Goal: Check status: Check status

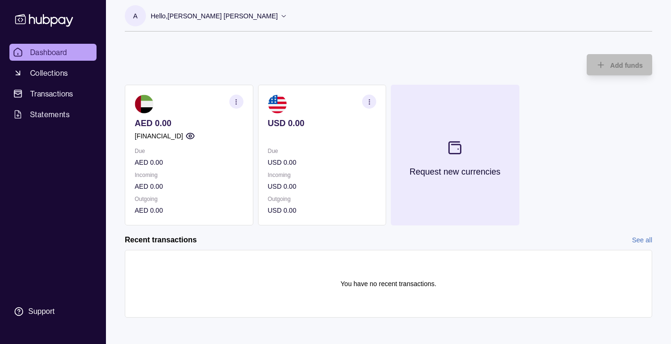
scroll to position [10, 0]
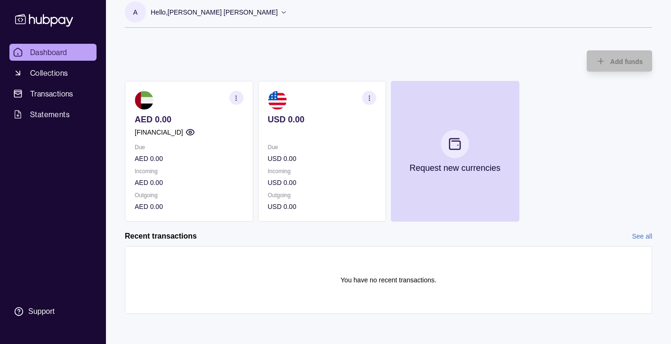
click at [598, 131] on div "AED 0.00 [FINANCIAL_ID] Due AED 0.00 Incoming AED 0.00 Outgoing AED 0.00 USD 0.…" at bounding box center [388, 151] width 527 height 141
click at [211, 175] on p "Incoming" at bounding box center [189, 171] width 109 height 10
click at [238, 98] on icon "button" at bounding box center [236, 98] width 7 height 7
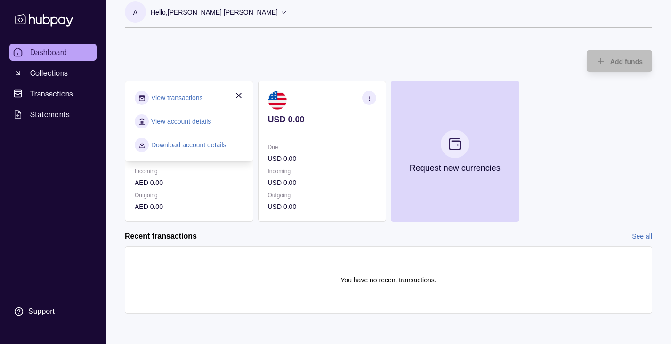
click at [246, 46] on div "Add funds AED 0.00 [FINANCIAL_ID] Due AED 0.00 Incoming AED 0.00 Outgoing AED 0…" at bounding box center [388, 131] width 527 height 181
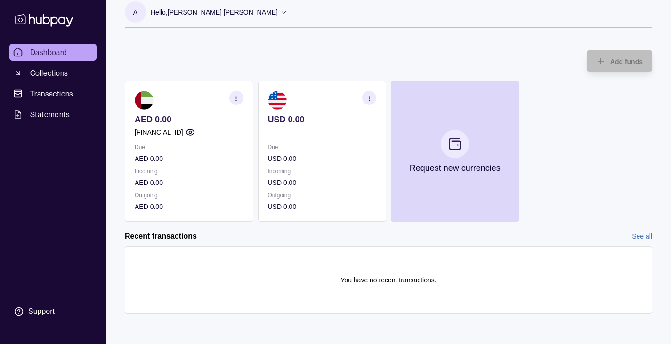
click at [280, 13] on icon at bounding box center [283, 11] width 7 height 7
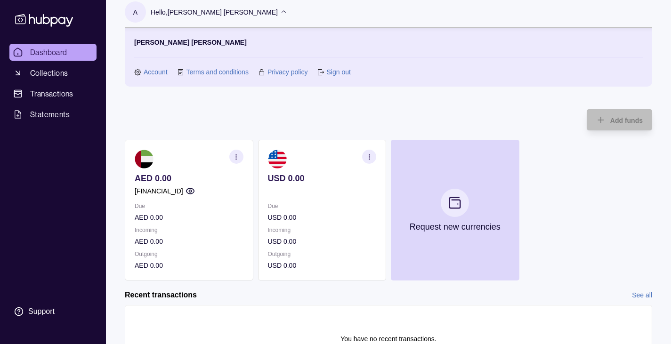
click at [280, 13] on icon at bounding box center [283, 11] width 7 height 7
